Goal: Obtain resource: Download file/media

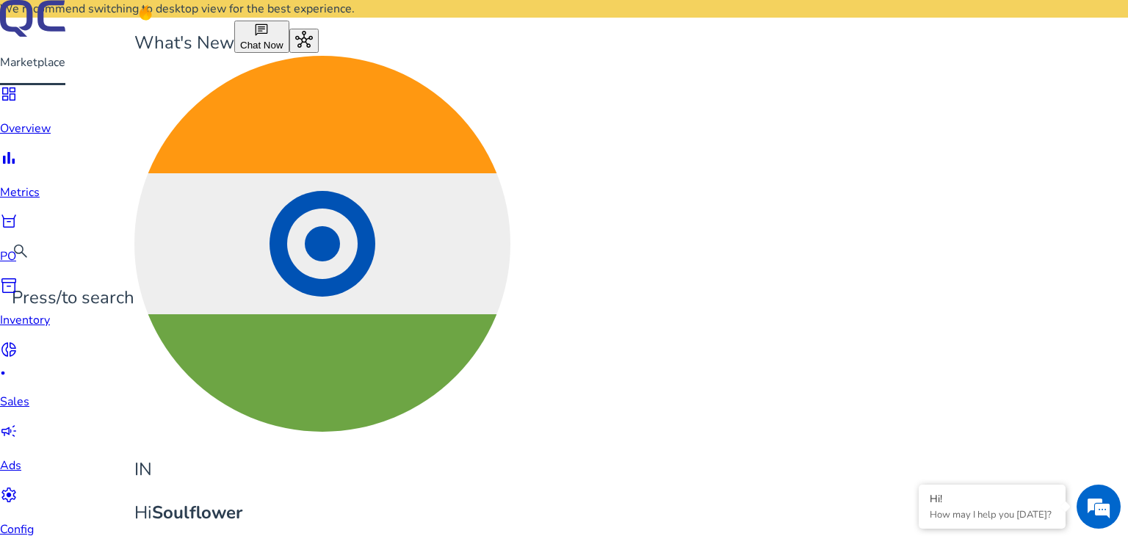
scroll to position [862, 0]
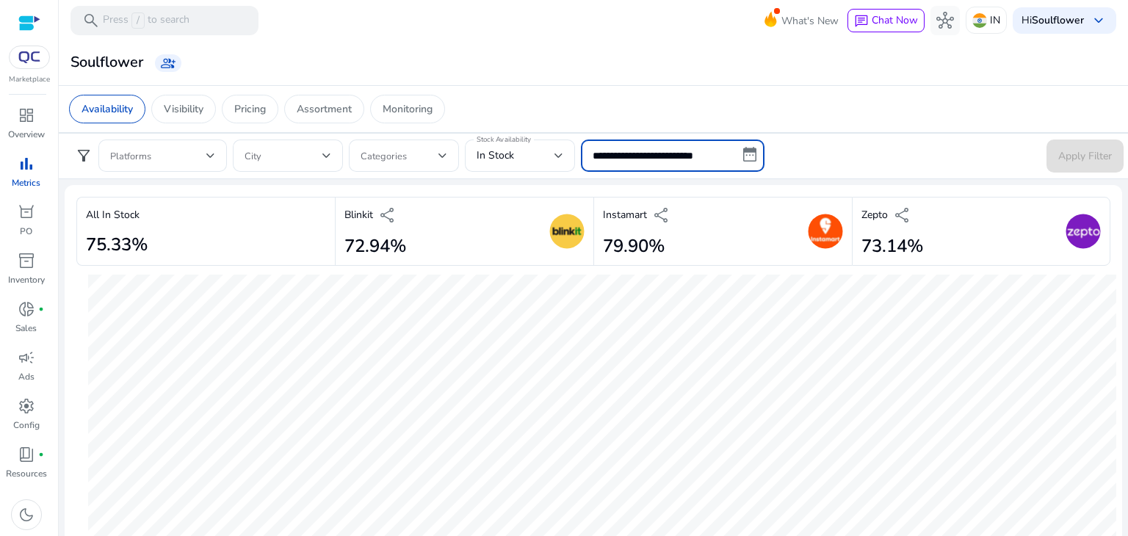
click at [700, 144] on input "**********" at bounding box center [673, 155] width 184 height 32
select select "*"
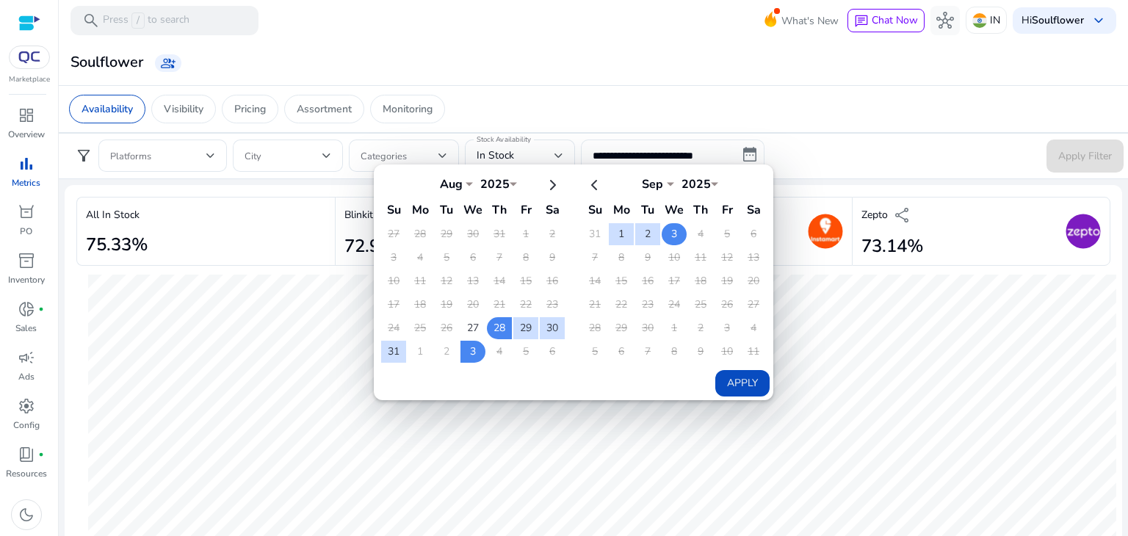
click at [661, 235] on td "3" at bounding box center [673, 234] width 25 height 22
click at [743, 374] on button "Apply" at bounding box center [742, 383] width 54 height 26
type input "**********"
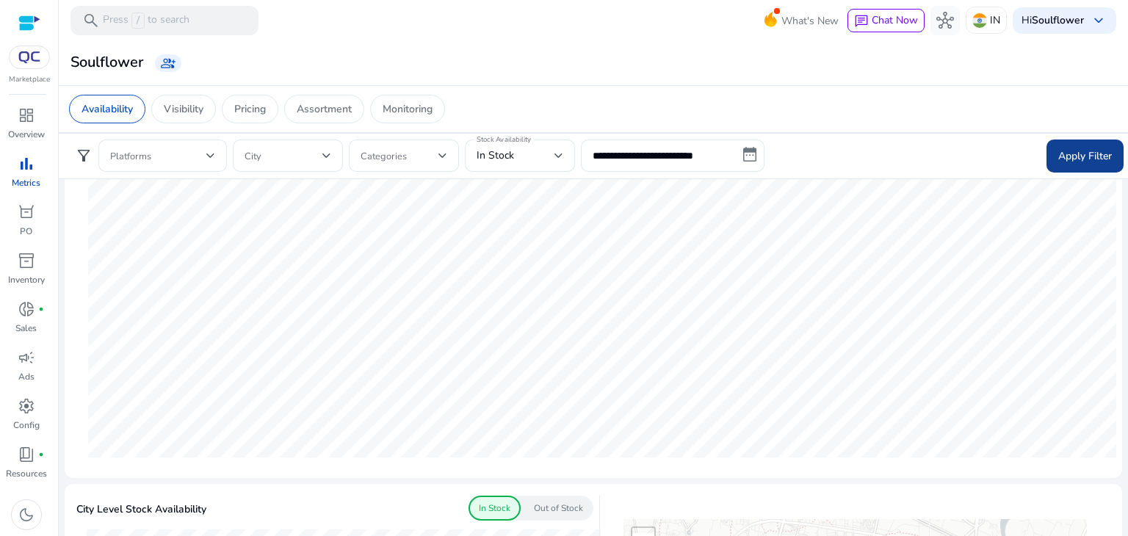
scroll to position [112, 0]
click at [1069, 143] on span at bounding box center [1084, 155] width 77 height 35
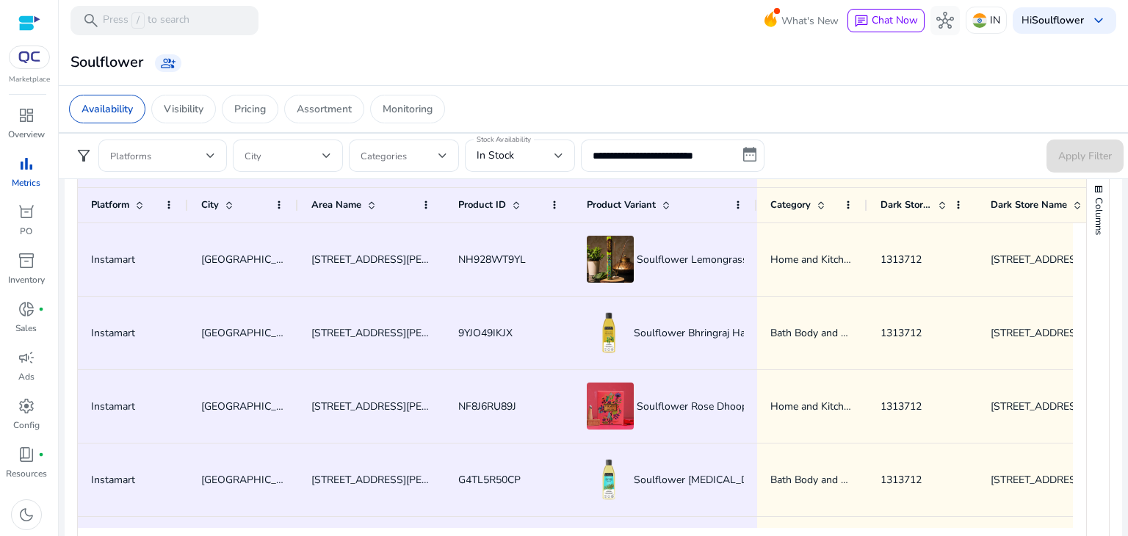
scroll to position [778, 0]
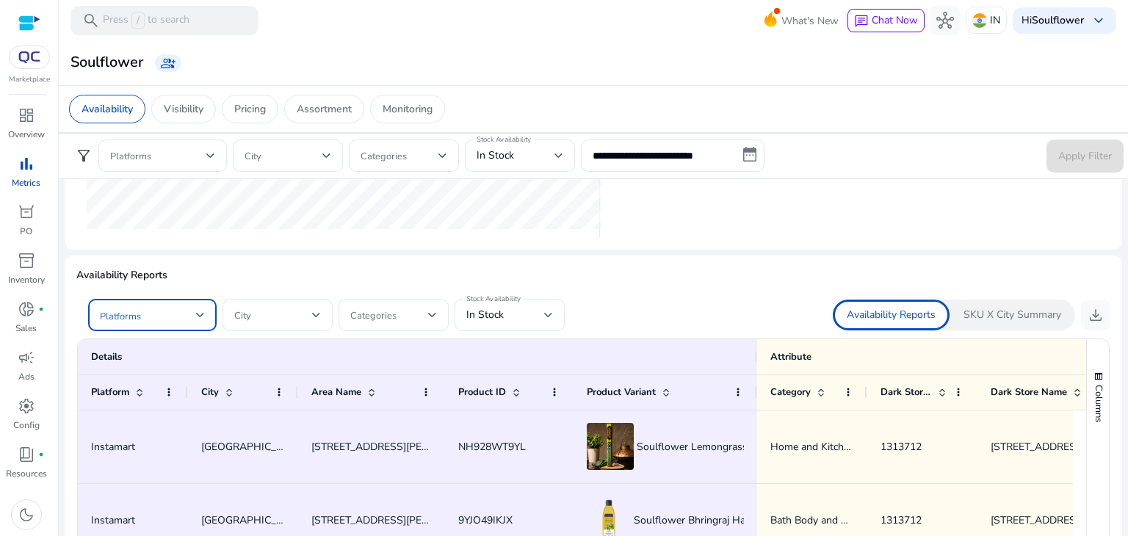
click at [154, 307] on span at bounding box center [148, 315] width 96 height 16
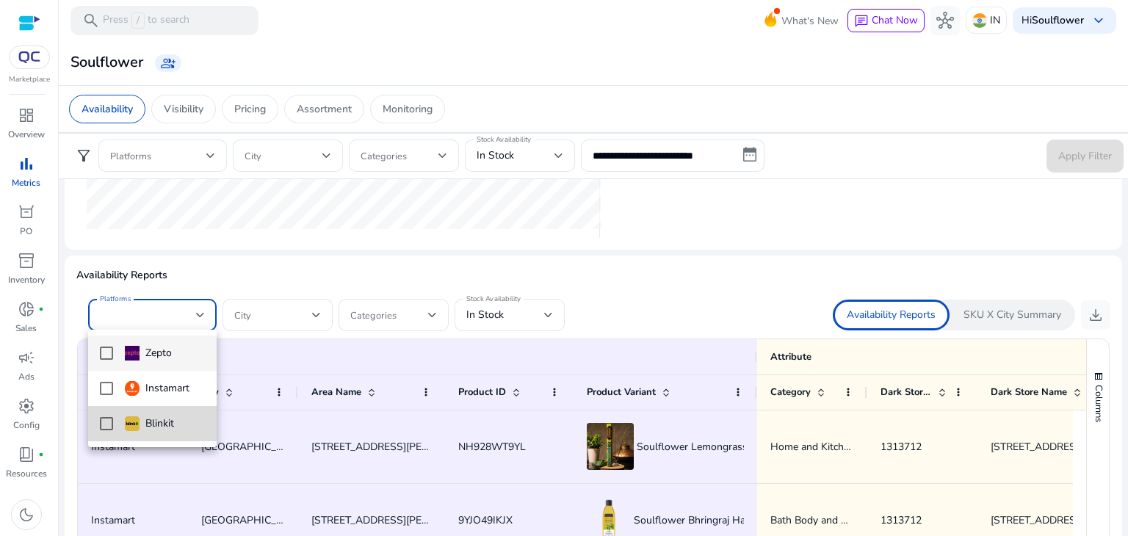
click at [128, 420] on img at bounding box center [132, 423] width 15 height 15
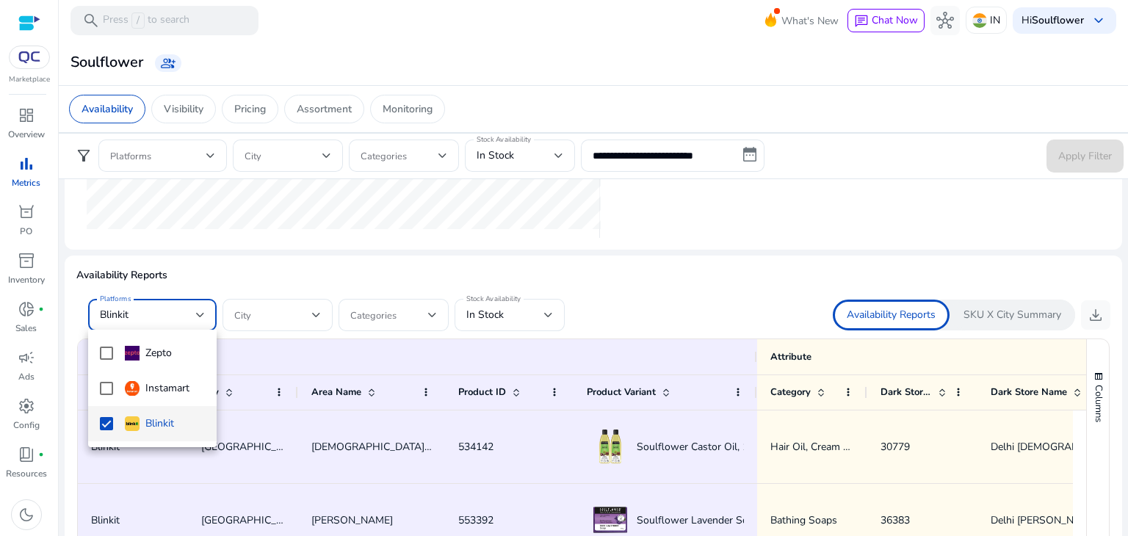
click at [705, 272] on div at bounding box center [564, 268] width 1128 height 536
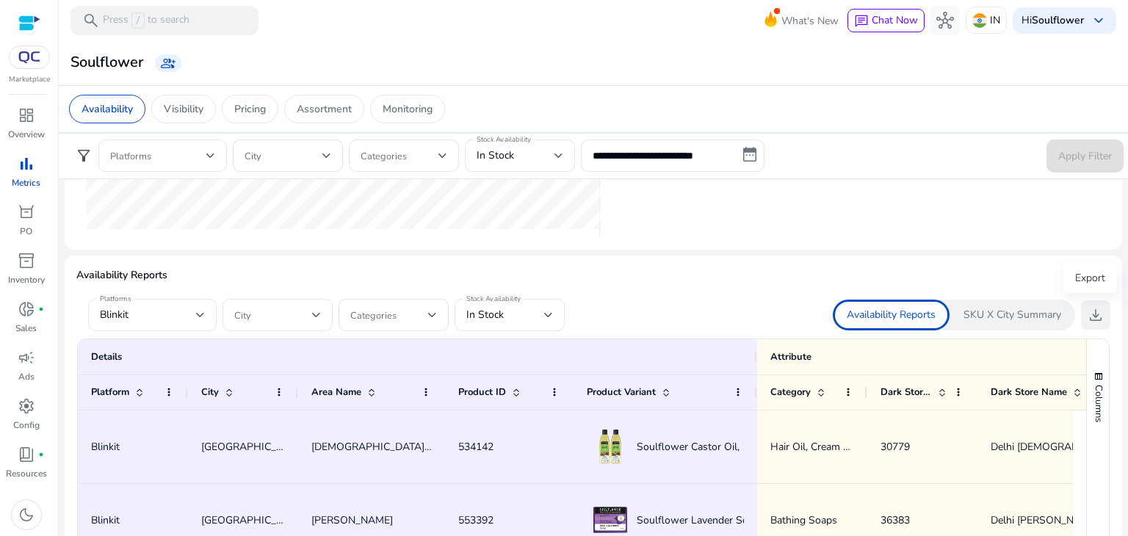
click at [1086, 322] on span "download" at bounding box center [1095, 315] width 18 height 18
